Goal: Ask a question: Seek information or help from site administrators or community

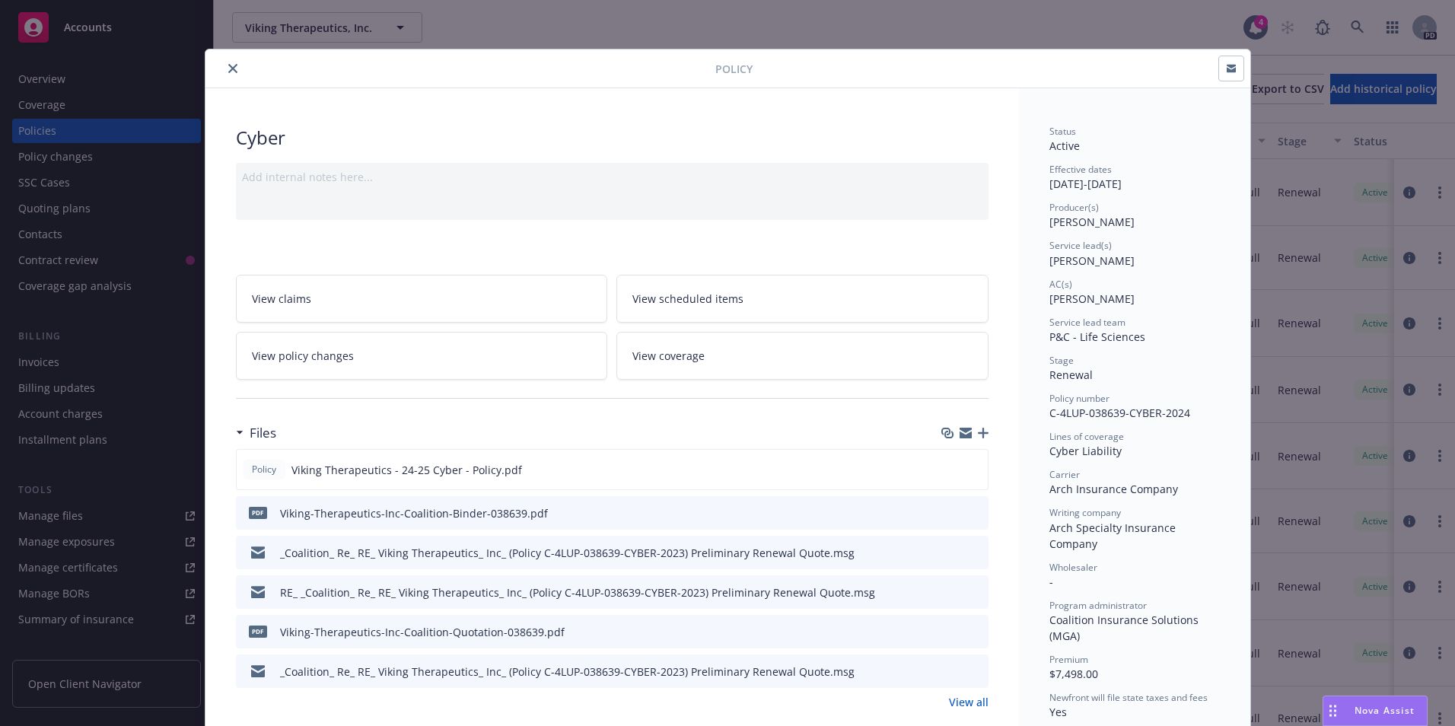
click at [224, 62] on button "close" at bounding box center [233, 68] width 18 height 18
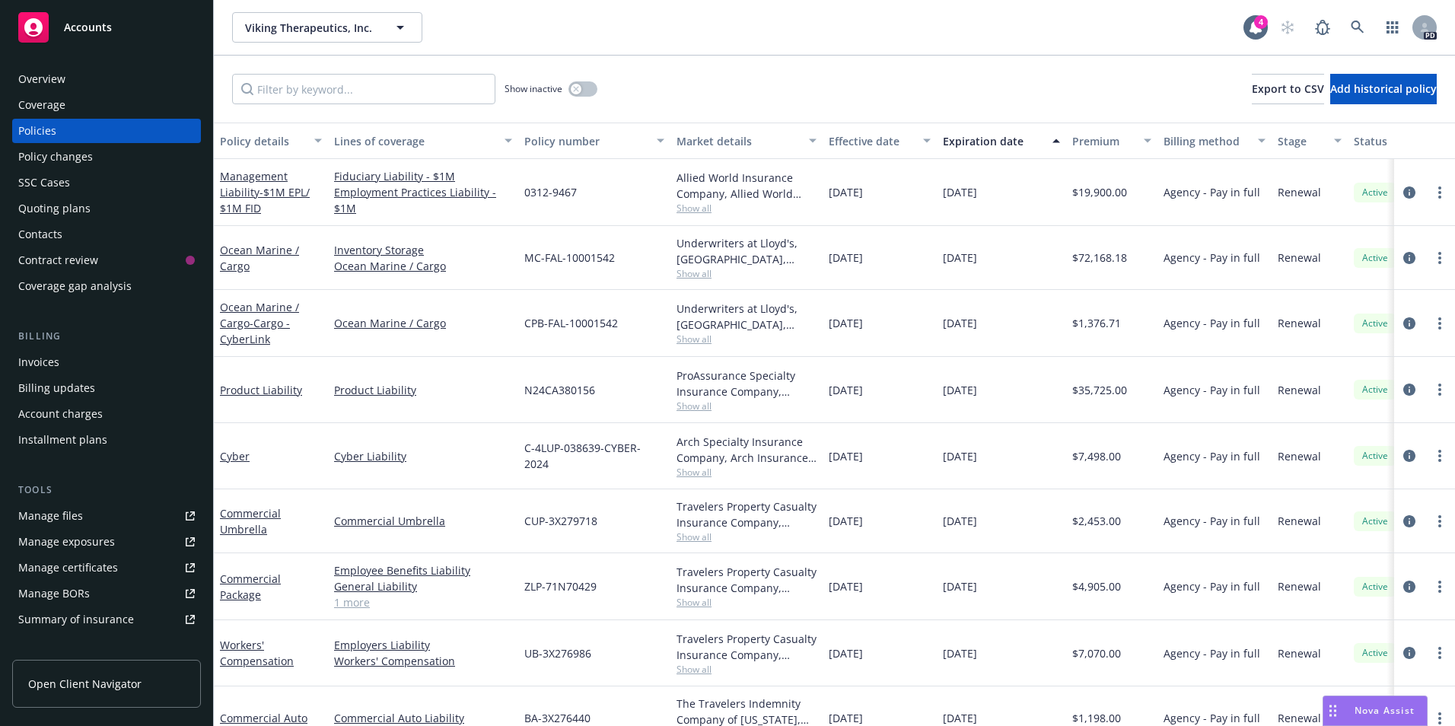
click at [1367, 712] on span "Nova Assist" at bounding box center [1385, 710] width 60 height 13
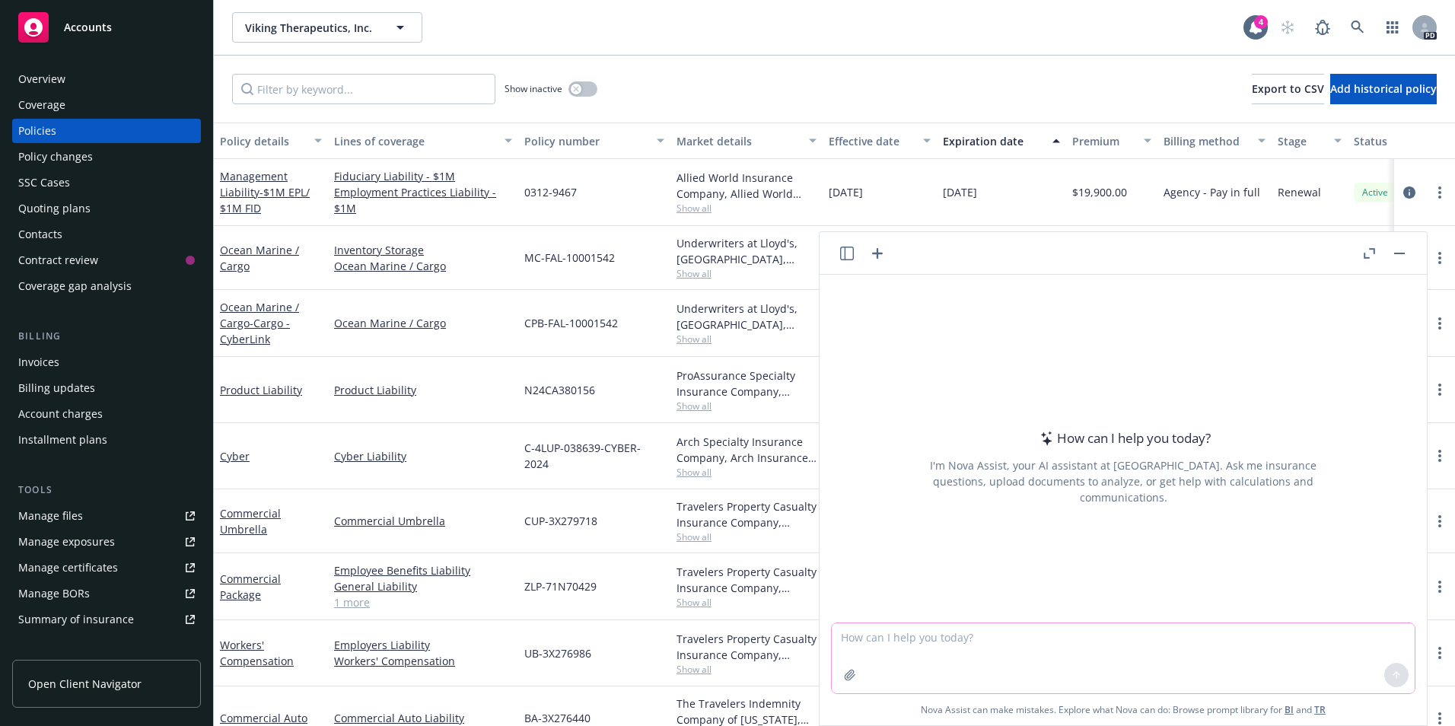
click at [969, 645] on textarea at bounding box center [1123, 658] width 583 height 70
type textarea "what is the percentage decrease from 11,666 to 3,156?"
